Goal: Transaction & Acquisition: Download file/media

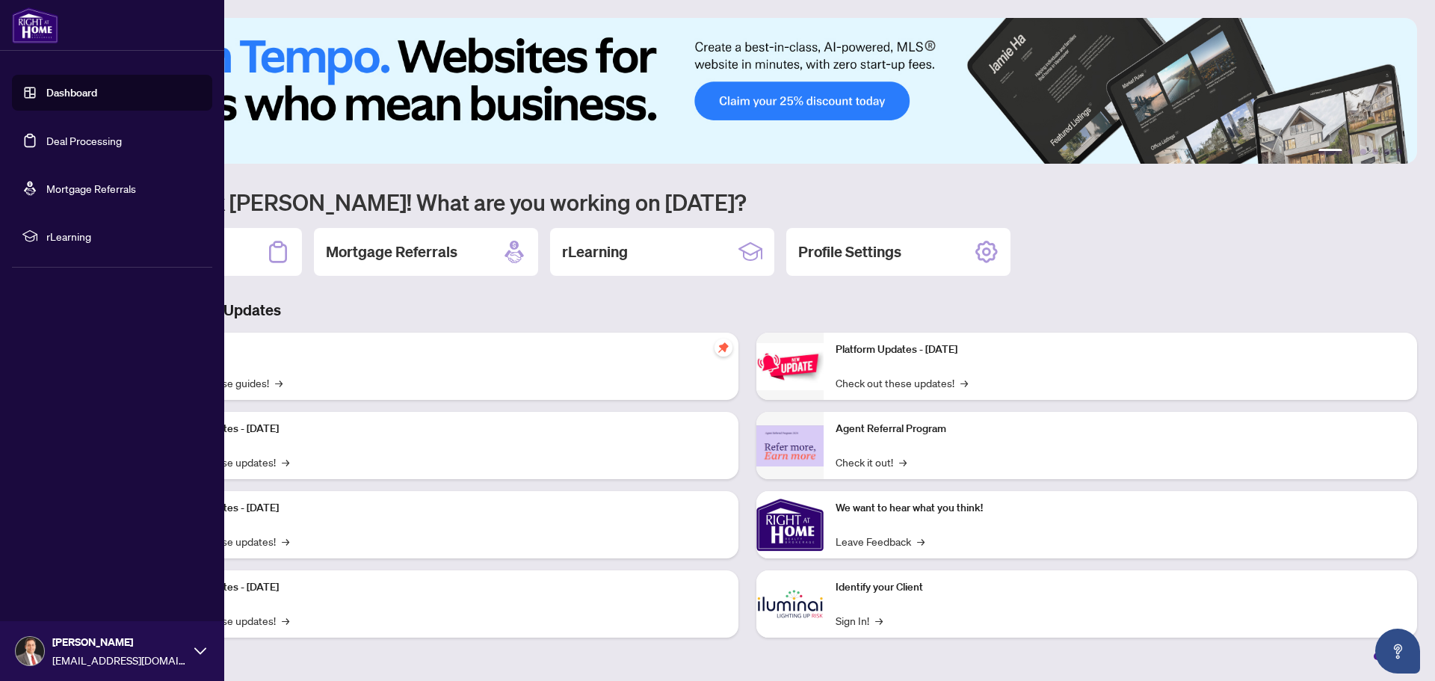
click at [79, 137] on link "Deal Processing" at bounding box center [83, 140] width 75 height 13
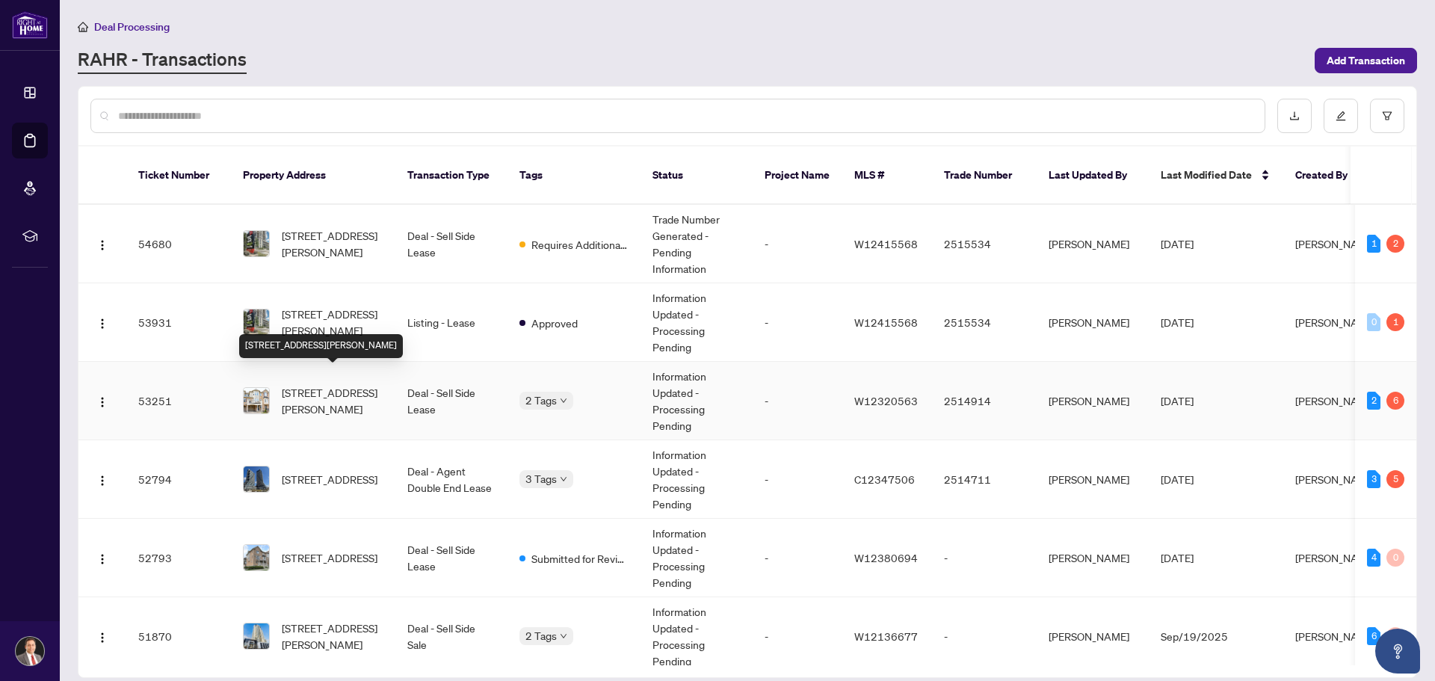
click at [353, 384] on span "[STREET_ADDRESS][PERSON_NAME]" at bounding box center [333, 400] width 102 height 33
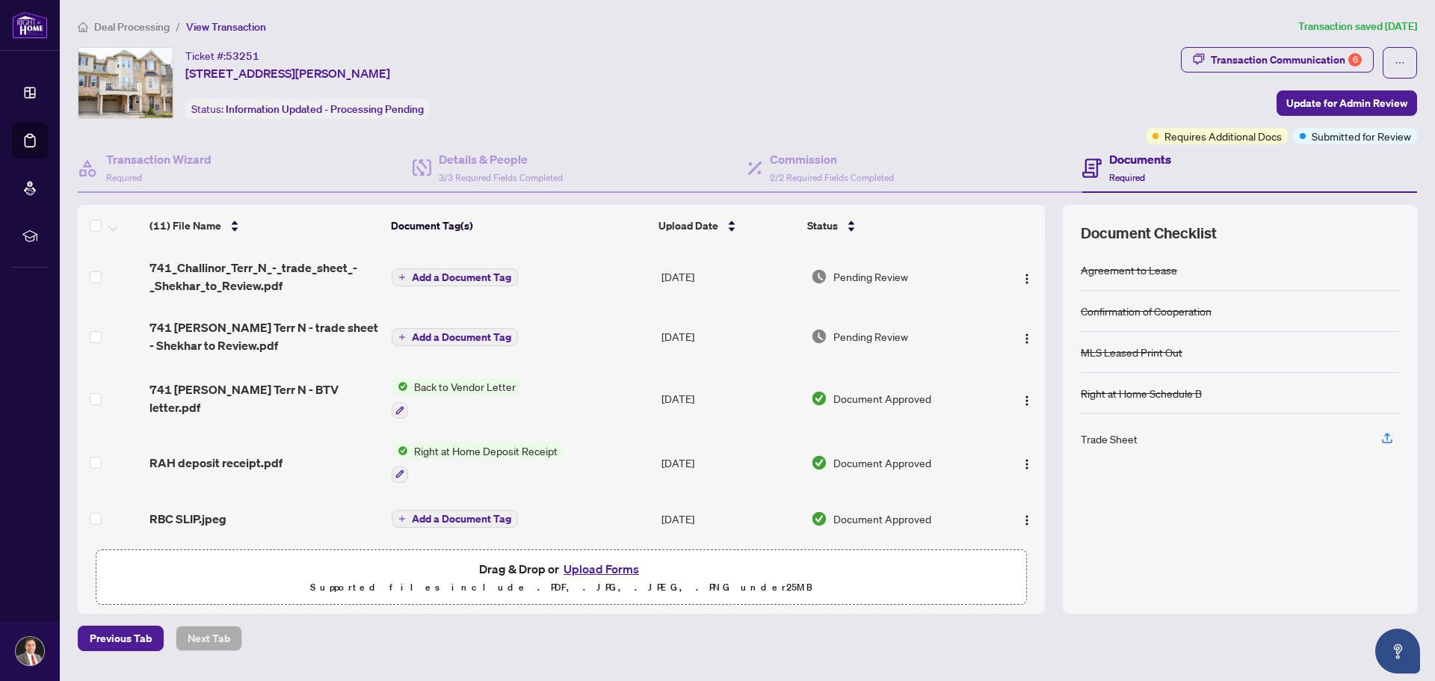
click at [436, 445] on span "Right at Home Deposit Receipt" at bounding box center [485, 450] width 155 height 16
click at [454, 524] on span "Right at Home Deposit Receipt" at bounding box center [483, 521] width 155 height 16
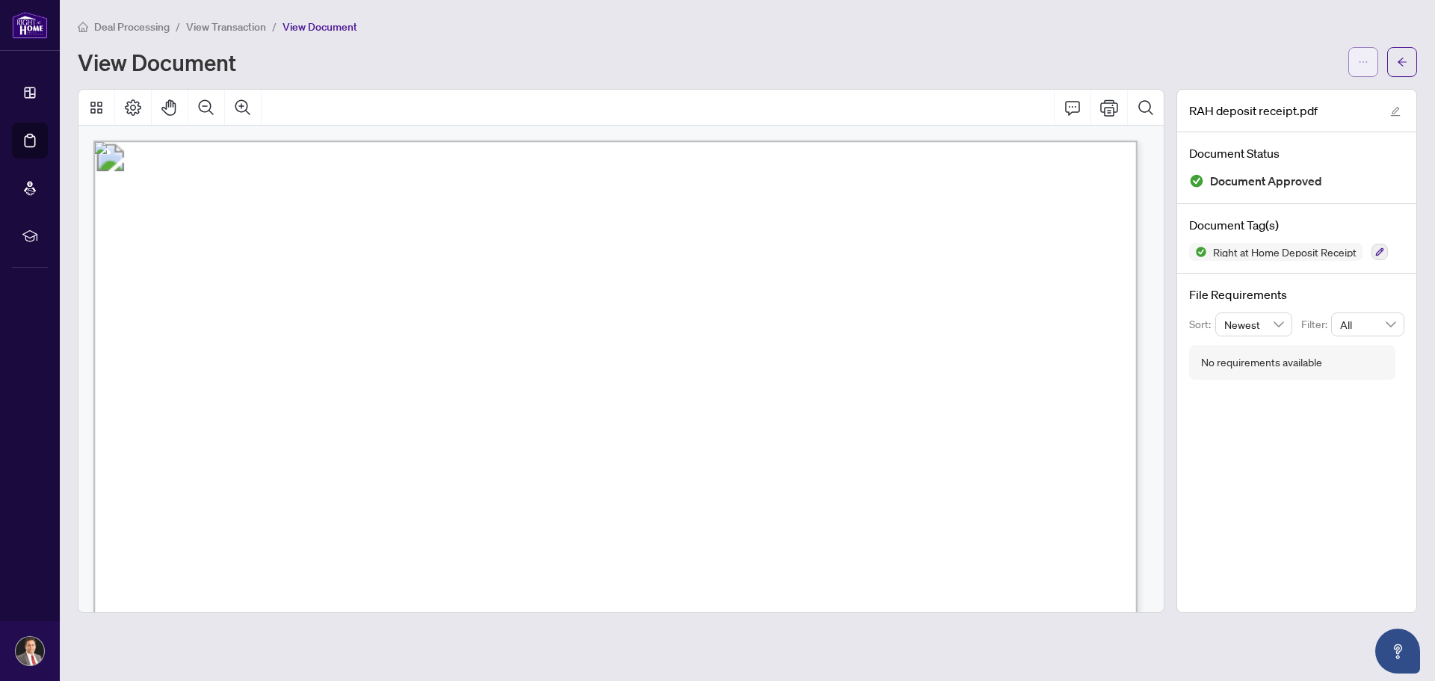
click at [1364, 60] on icon "ellipsis" at bounding box center [1363, 62] width 10 height 10
click at [1269, 95] on span "Download" at bounding box center [1309, 94] width 114 height 16
